Goal: Information Seeking & Learning: Learn about a topic

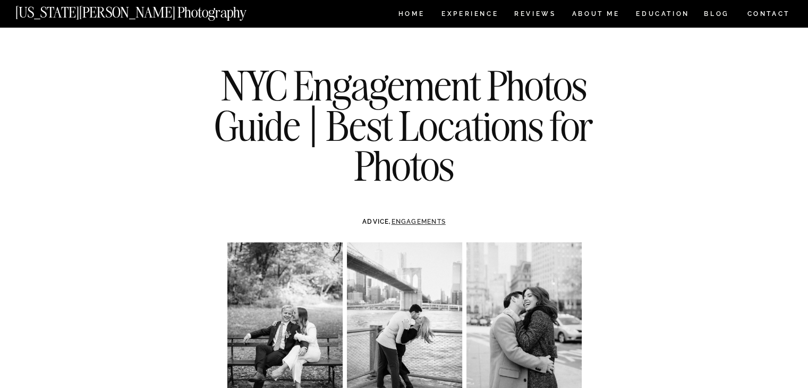
click at [422, 219] on link "ENGAGEMENTS" at bounding box center [418, 221] width 54 height 7
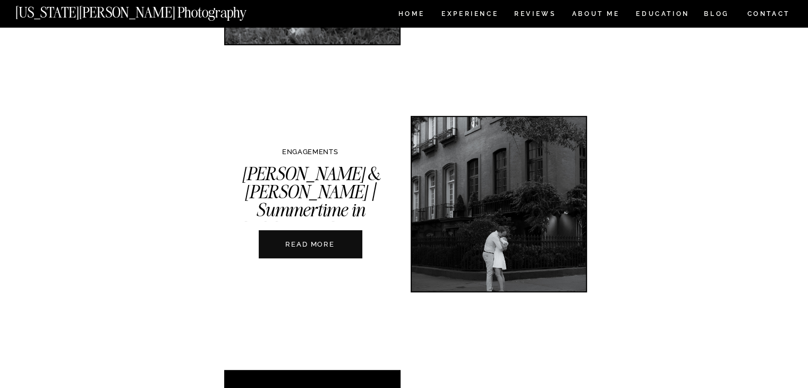
scroll to position [478, 0]
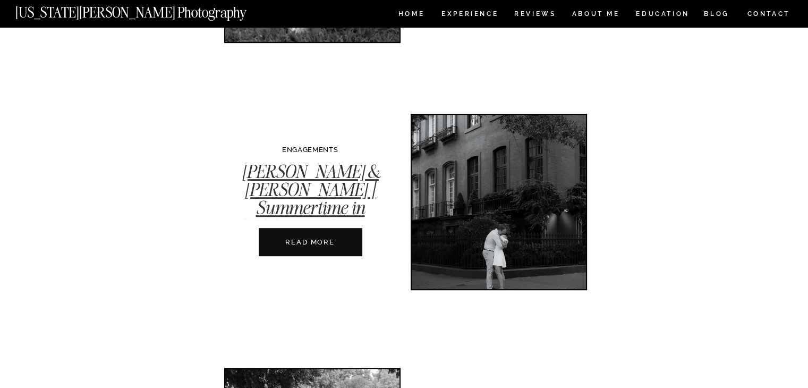
click at [343, 187] on link "Kate & Corey | Summertime in Gramercy Park" at bounding box center [310, 199] width 154 height 78
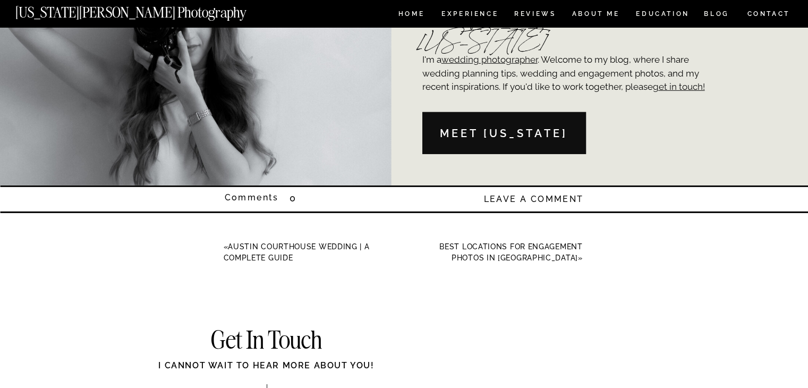
scroll to position [3187, 0]
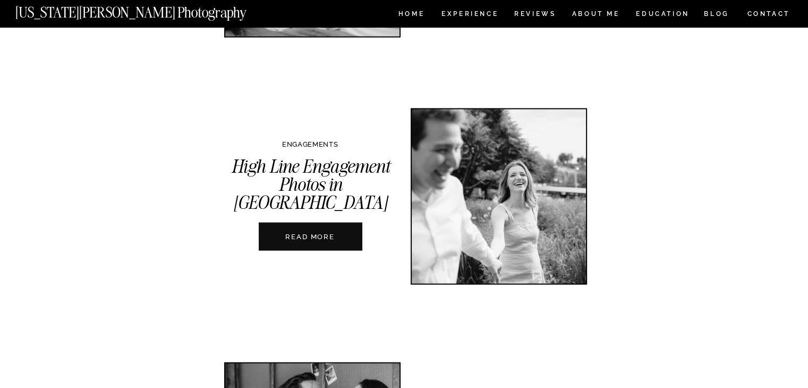
scroll to position [2072, 0]
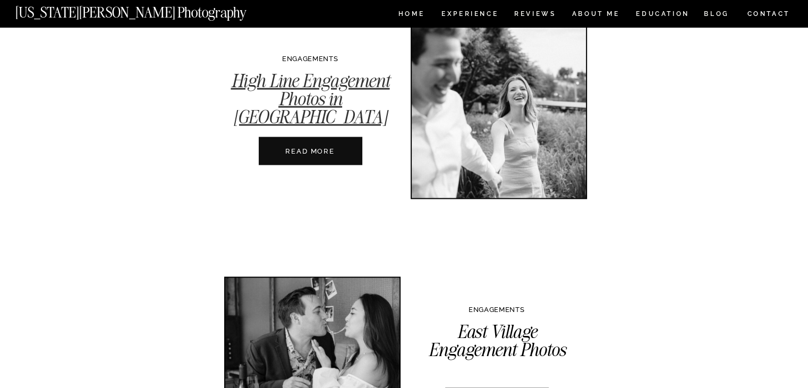
click at [308, 96] on link "High Line Engagement Photos in [GEOGRAPHIC_DATA]" at bounding box center [310, 98] width 159 height 59
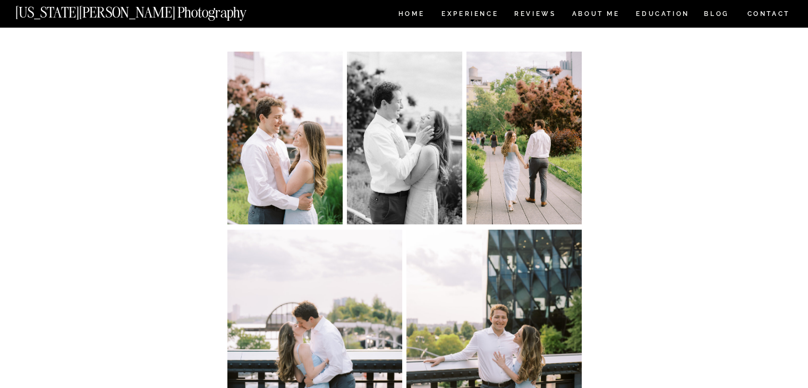
scroll to position [584, 0]
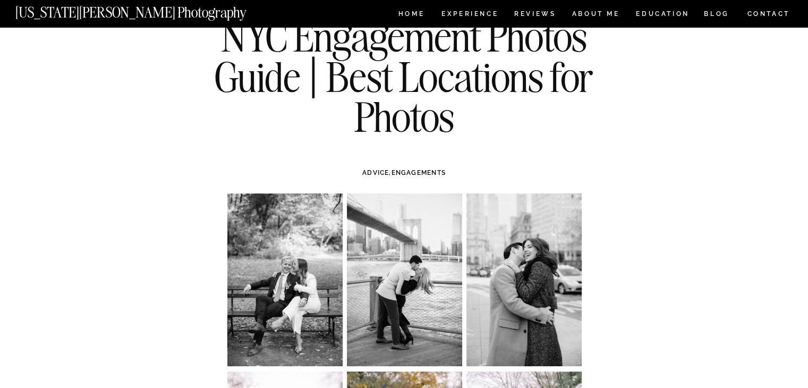
scroll to position [212, 0]
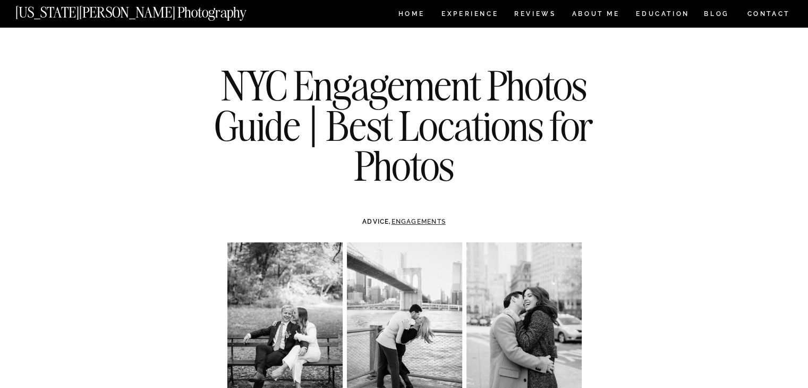
click at [417, 223] on link "ENGAGEMENTS" at bounding box center [418, 221] width 54 height 7
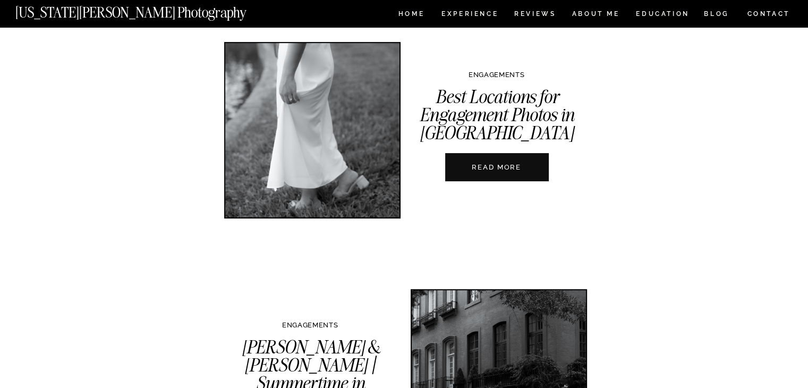
scroll to position [478, 0]
